Goal: Information Seeking & Learning: Learn about a topic

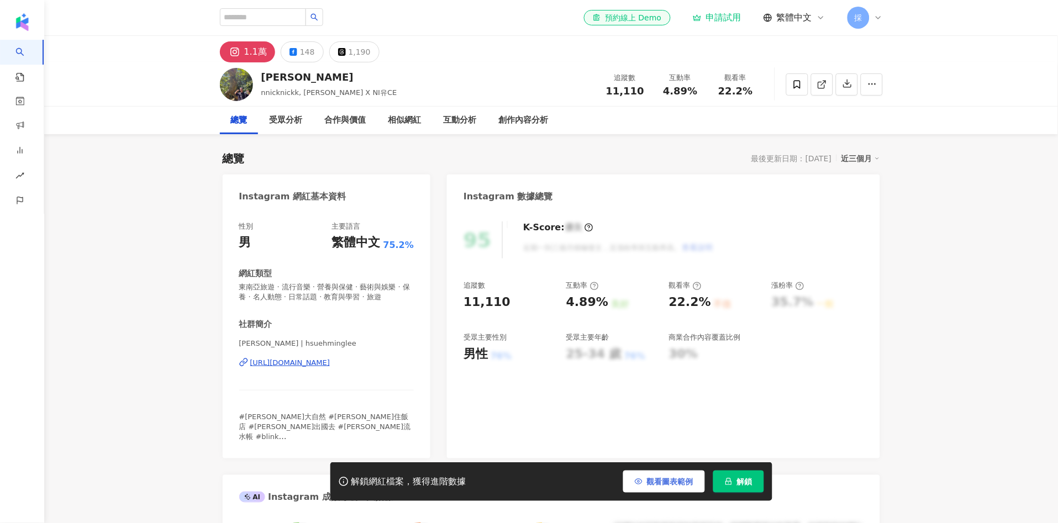
click at [656, 481] on span "觀看圖表範例" at bounding box center [670, 481] width 46 height 9
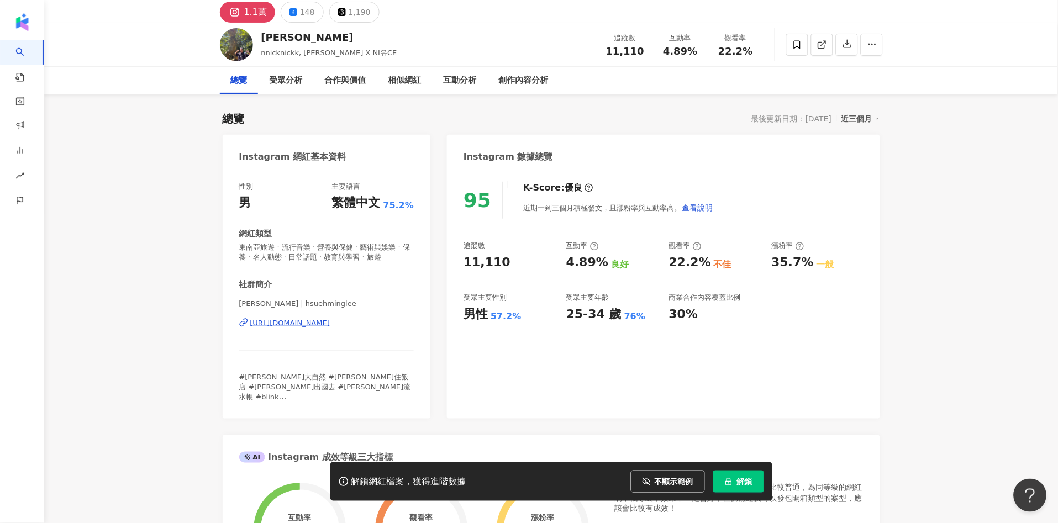
scroll to position [61, 0]
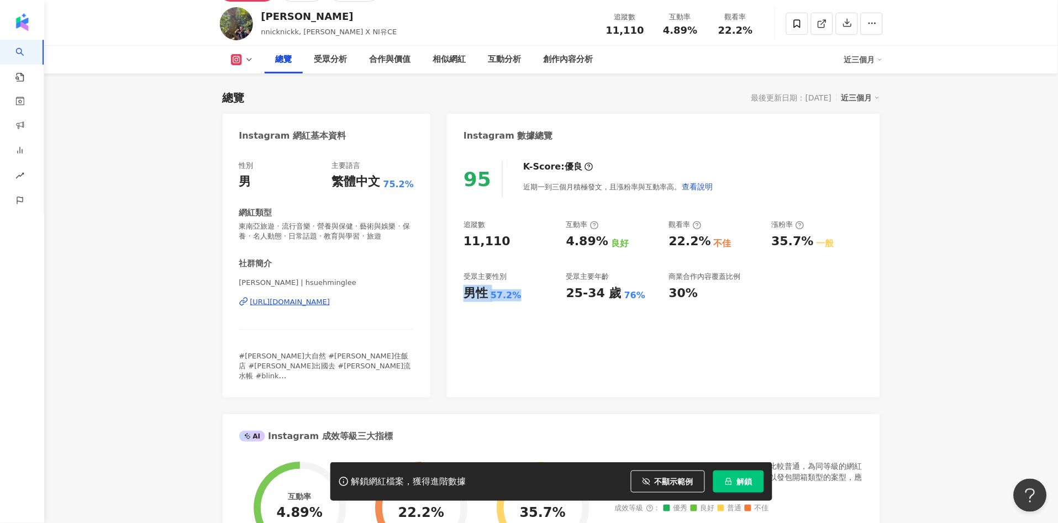
drag, startPoint x: 465, startPoint y: 294, endPoint x: 520, endPoint y: 292, distance: 55.8
click at [520, 292] on div "男性 57.2%" at bounding box center [510, 293] width 92 height 17
copy div "男性 57.2%"
click at [522, 47] on div "互動分析" at bounding box center [504, 60] width 55 height 28
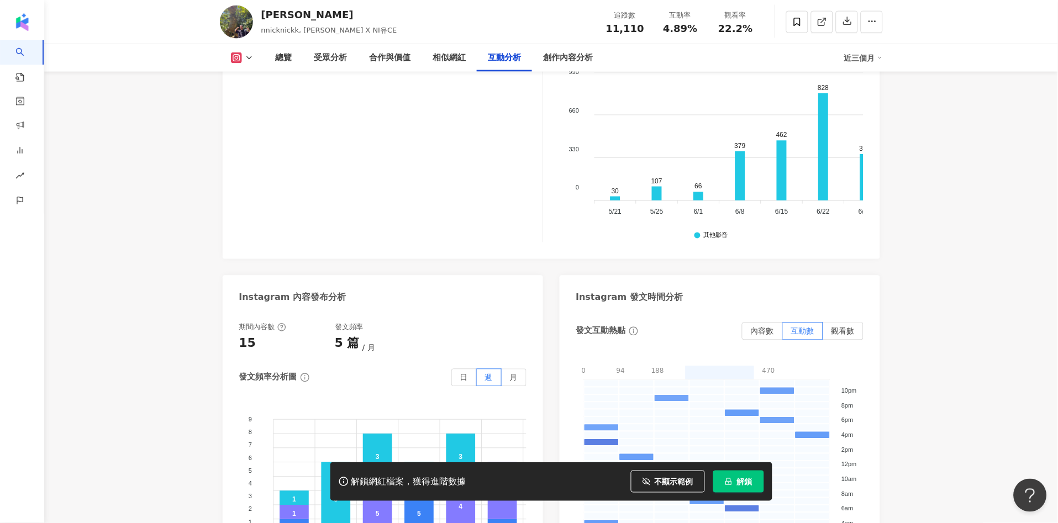
scroll to position [2477, 0]
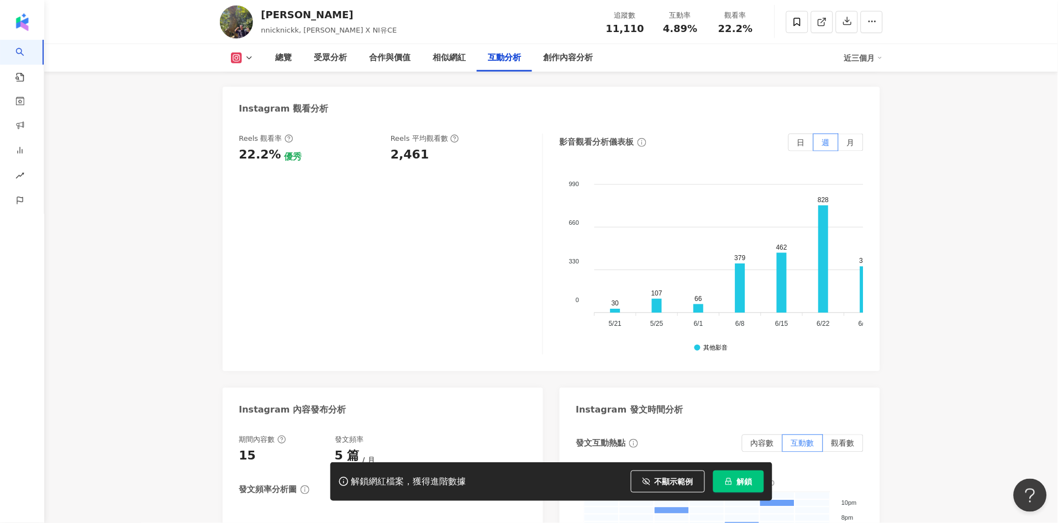
click at [510, 55] on div "互動分析" at bounding box center [504, 57] width 33 height 13
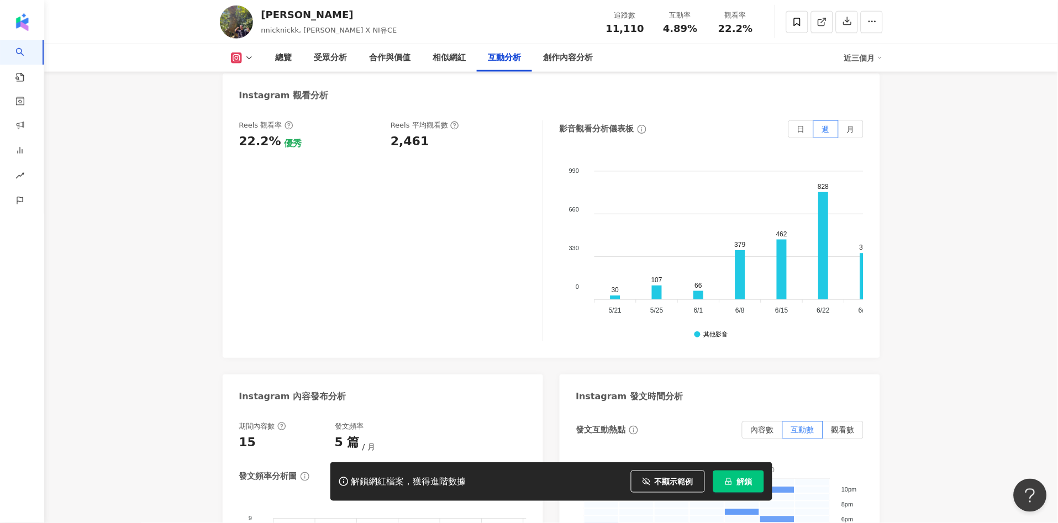
scroll to position [2350, 0]
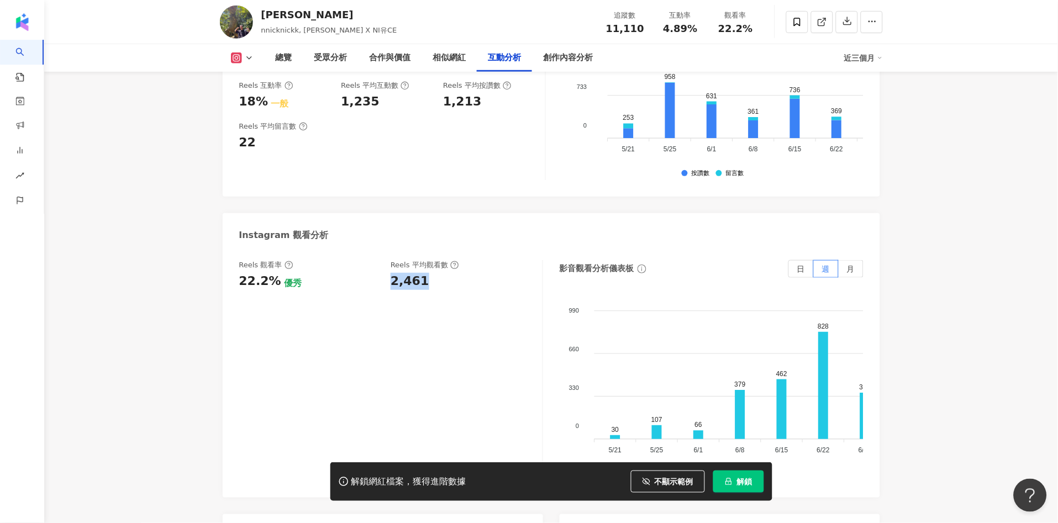
drag, startPoint x: 432, startPoint y: 266, endPoint x: 392, endPoint y: 259, distance: 41.1
click at [392, 273] on div "2,461" at bounding box center [461, 281] width 141 height 17
copy div "2,461"
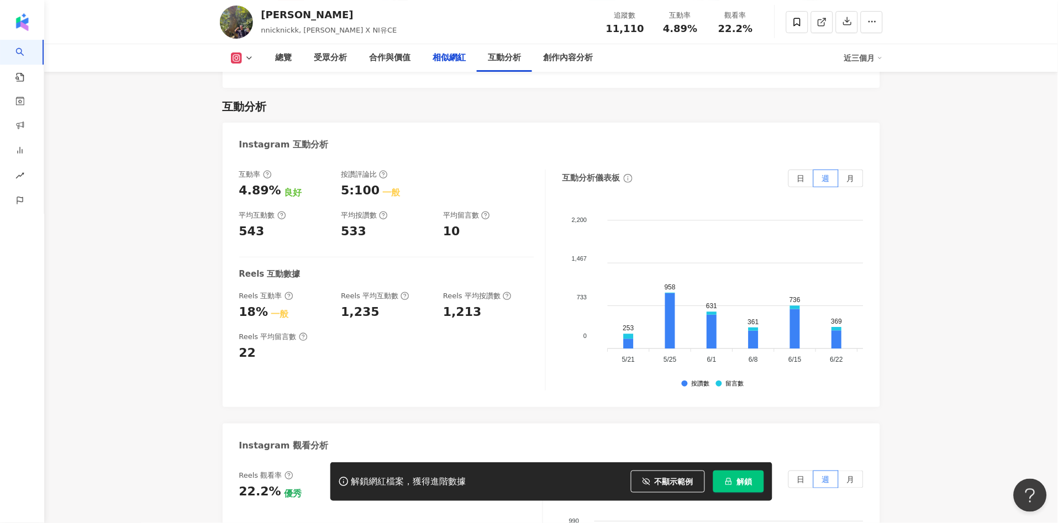
scroll to position [1920, 0]
